Goal: Use online tool/utility: Utilize a website feature to perform a specific function

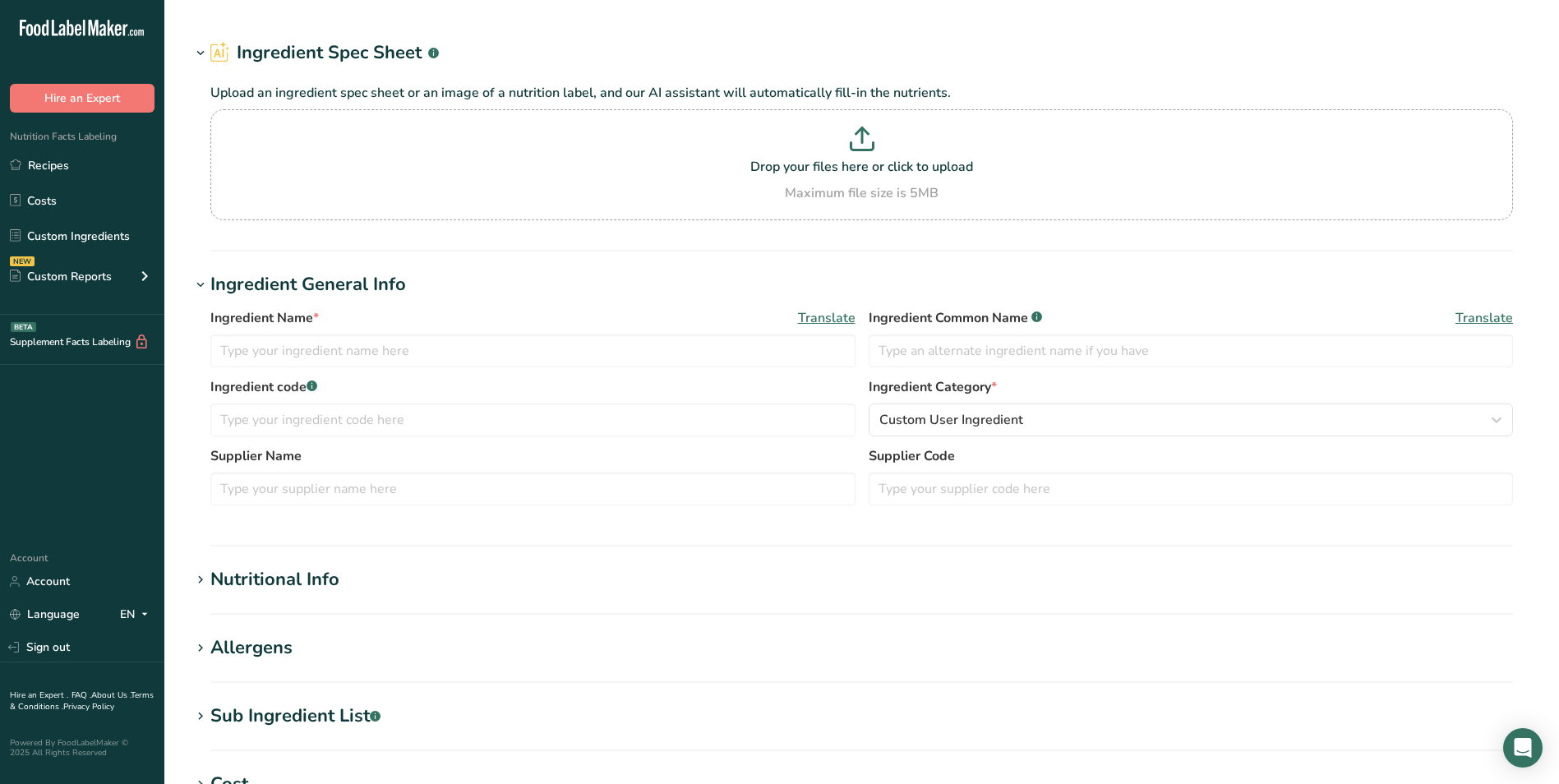
type input "Skim Milk"
type input "240"
select select "17"
select select "22"
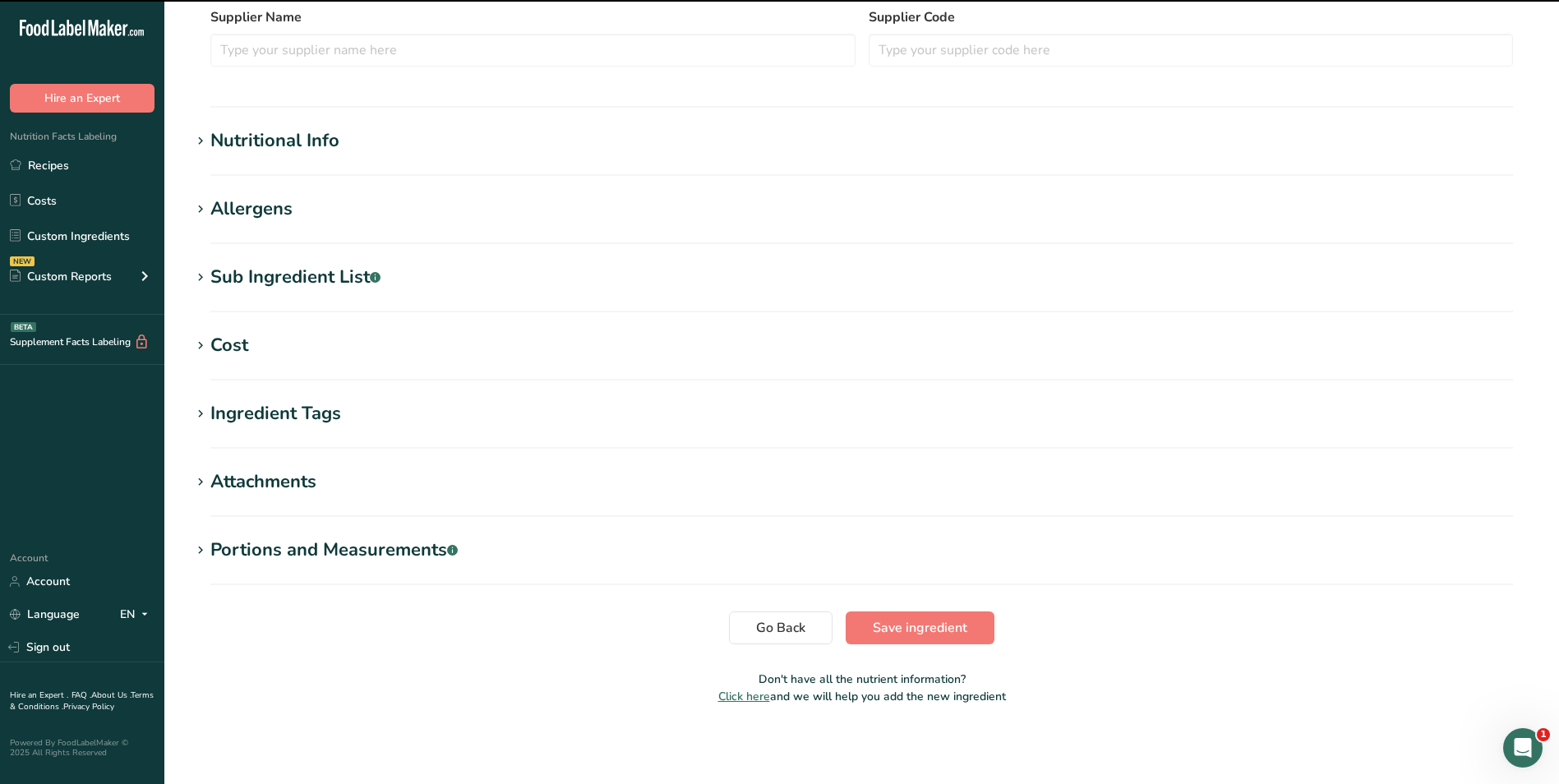
click at [279, 131] on div "Nutritional Info" at bounding box center [274, 140] width 129 height 27
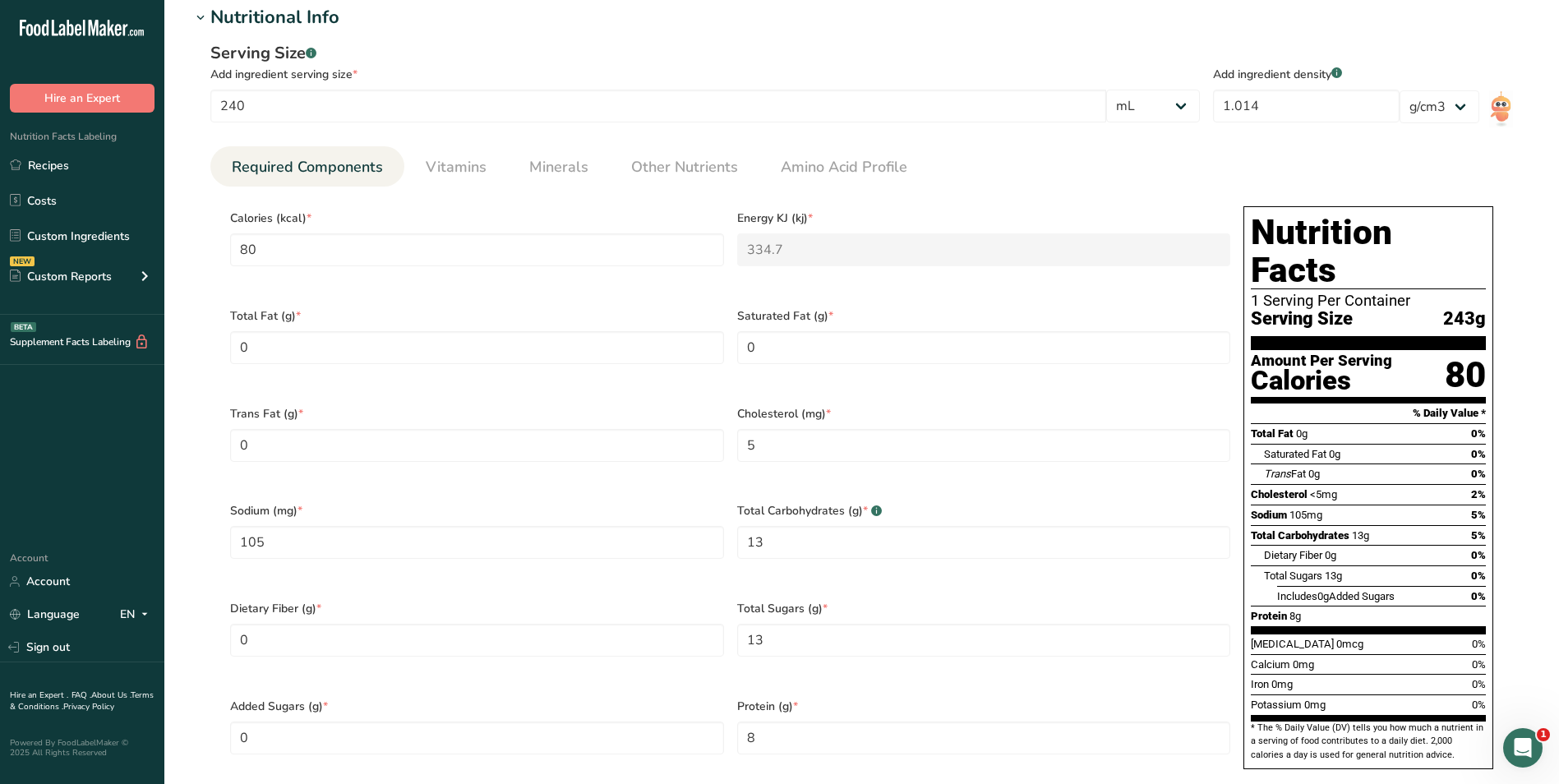
scroll to position [804, 0]
